Goal: Task Accomplishment & Management: Complete application form

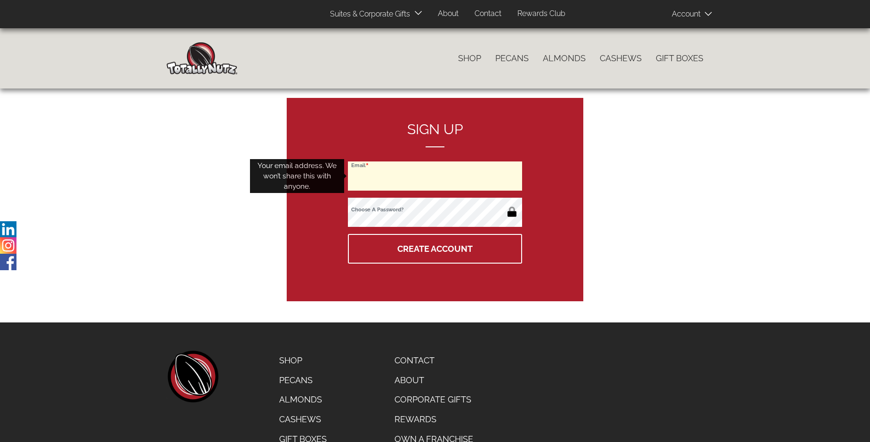
click at [435, 176] on input "Email" at bounding box center [435, 176] width 174 height 29
type input "archie@vsi-supply.com"
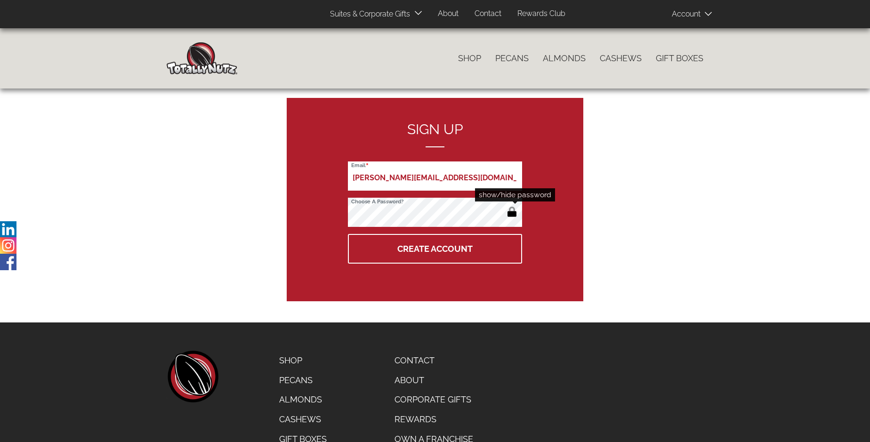
click at [512, 213] on button "button" at bounding box center [512, 212] width 16 height 15
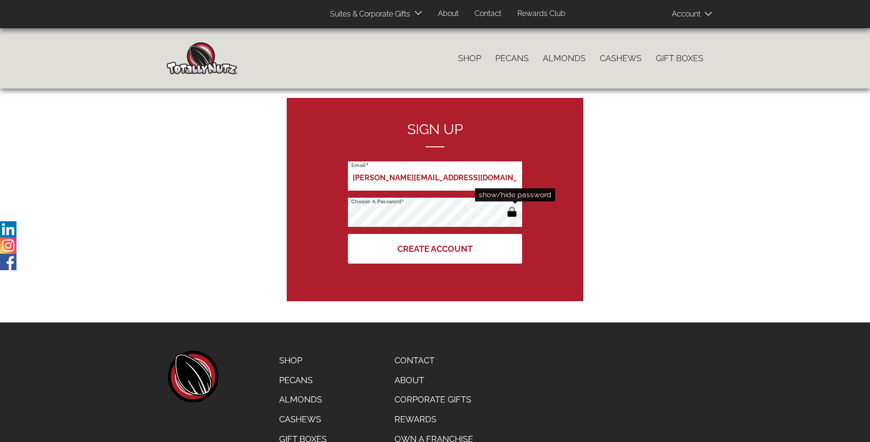
click at [435, 249] on button "Create Account" at bounding box center [435, 249] width 174 height 30
